Goal: Book appointment/travel/reservation

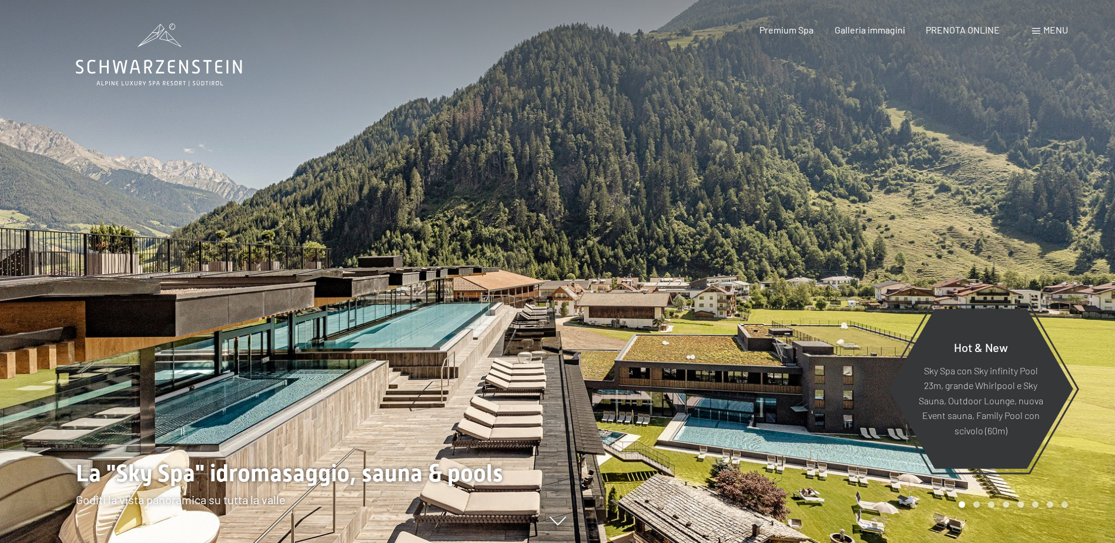
click at [1039, 29] on span at bounding box center [1036, 31] width 8 height 6
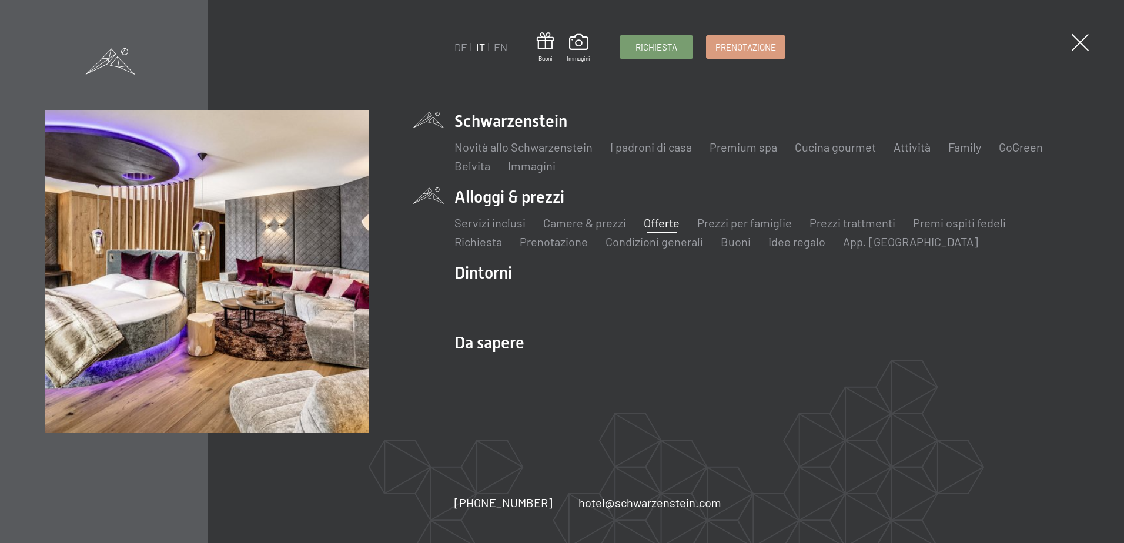
click at [658, 218] on link "Offerte" at bounding box center [662, 223] width 36 height 14
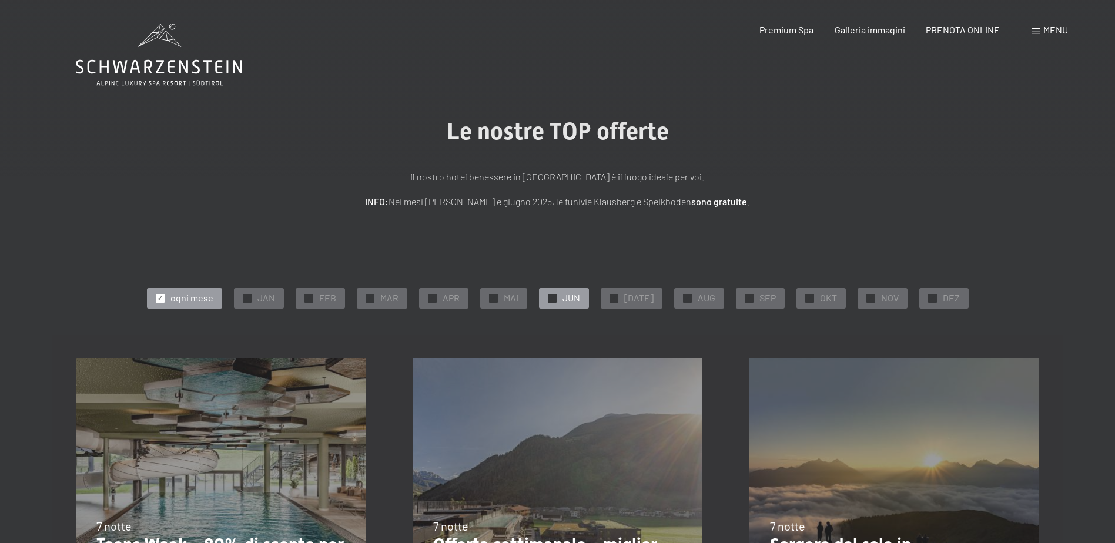
click at [554, 298] on div at bounding box center [552, 298] width 9 height 9
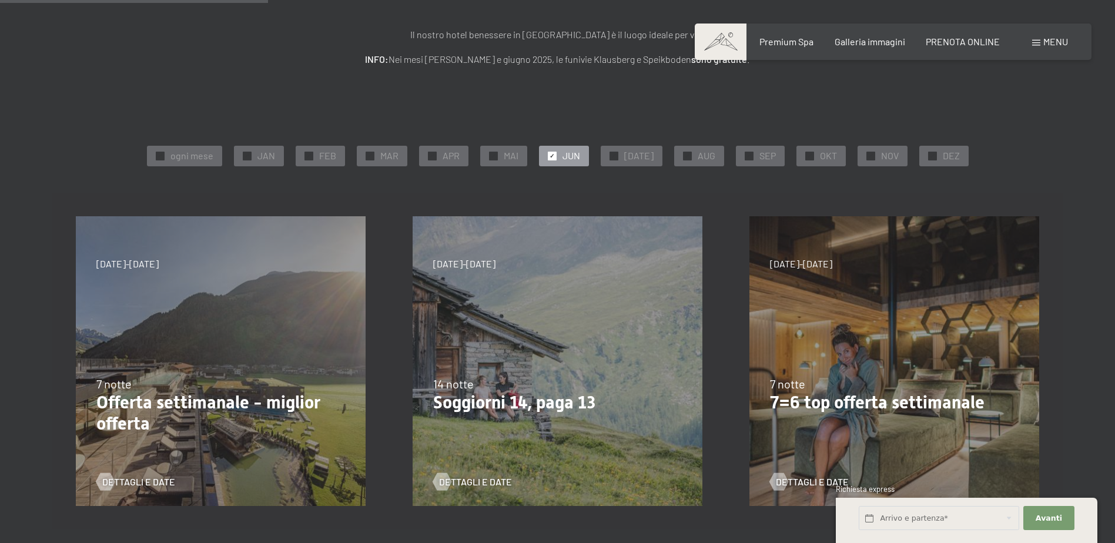
scroll to position [118, 0]
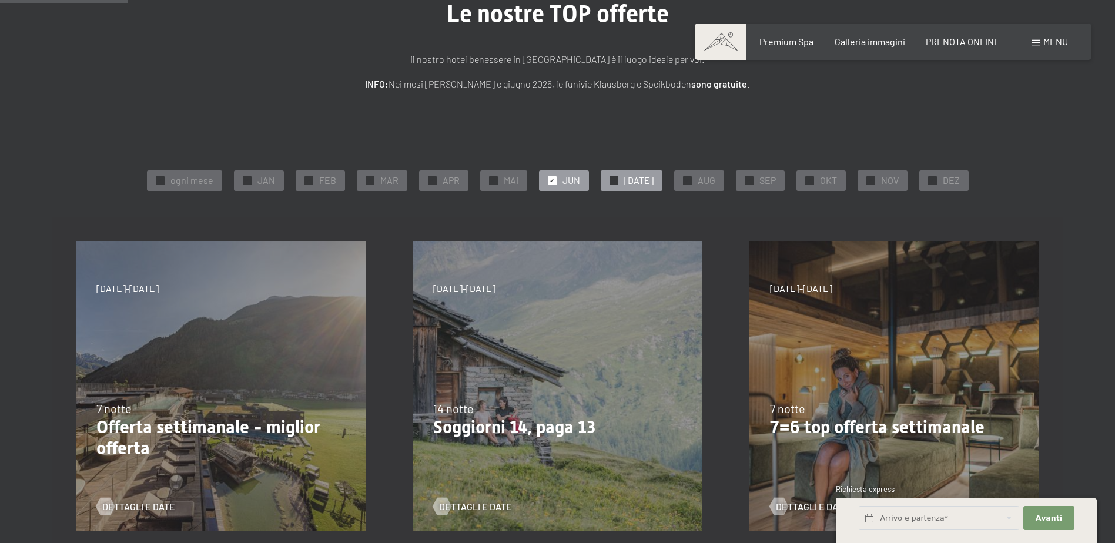
click at [618, 185] on div "✓ [DATE]" at bounding box center [632, 180] width 62 height 20
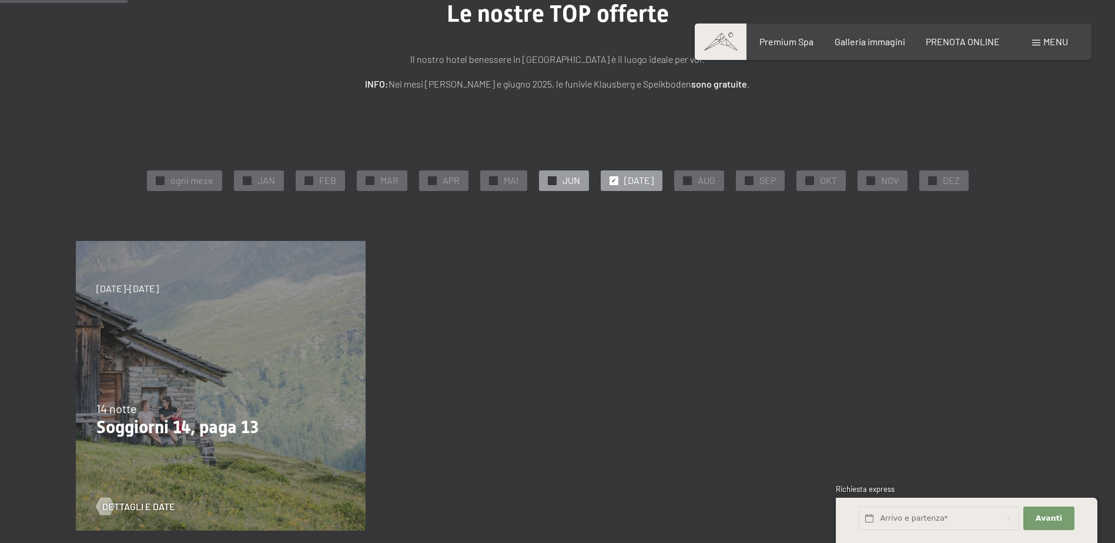
click at [554, 178] on span "✓" at bounding box center [552, 180] width 5 height 8
